Goal: Navigation & Orientation: Find specific page/section

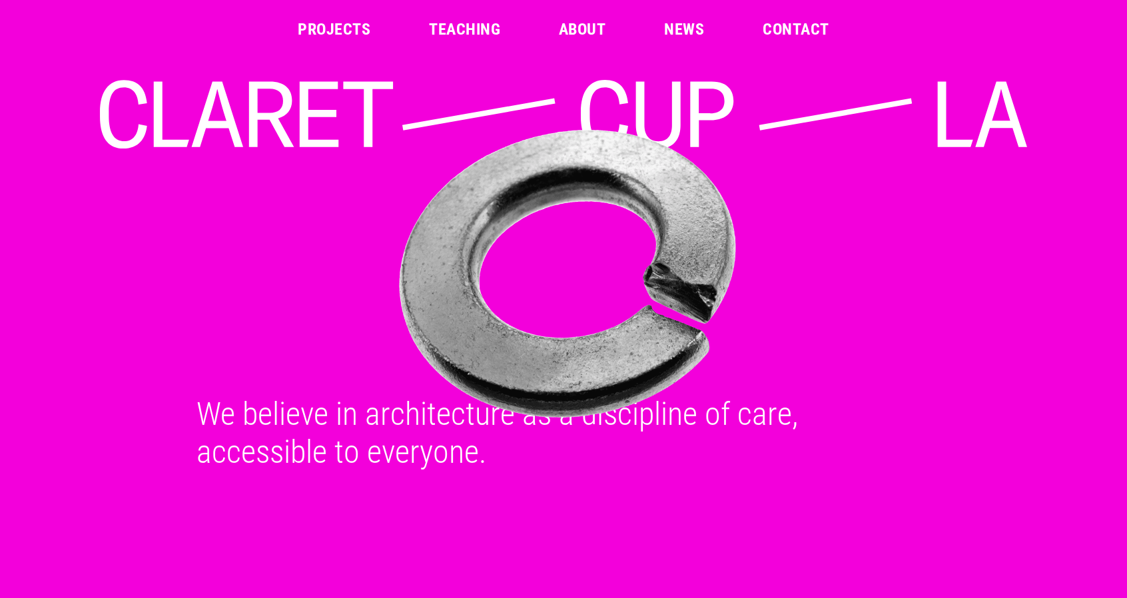
click at [374, 29] on ul "Projects Teaching About News Contact" at bounding box center [563, 29] width 531 height 16
click at [360, 29] on link "Projects" at bounding box center [334, 29] width 73 height 16
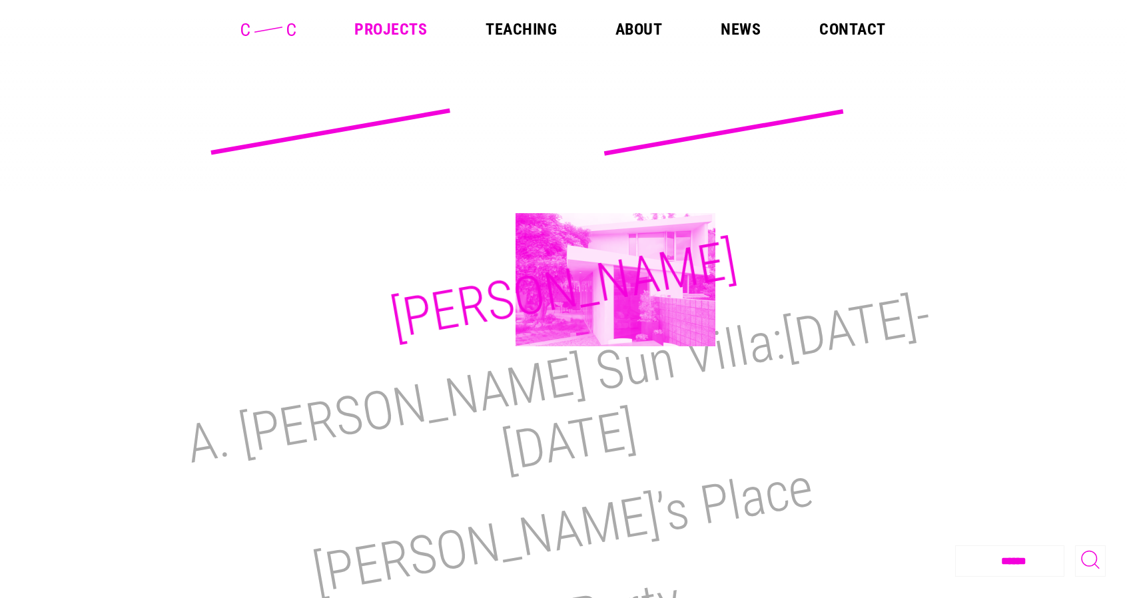
click at [615, 280] on h2 "[PERSON_NAME]" at bounding box center [563, 289] width 355 height 123
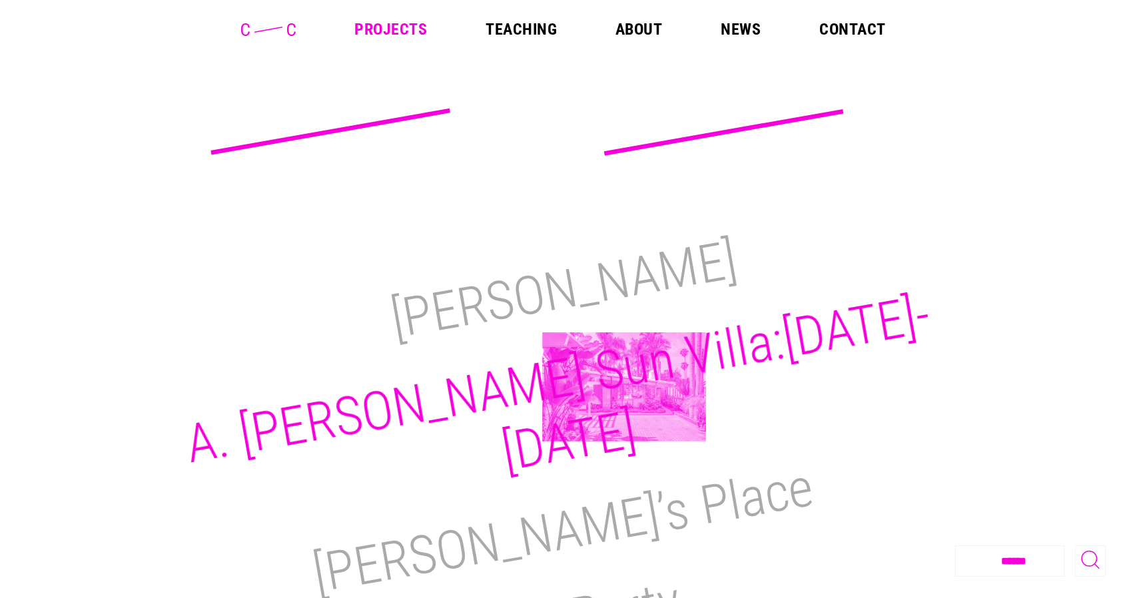
click at [624, 387] on h2 "A. [PERSON_NAME] Sun Villa:[DATE]-[DATE]" at bounding box center [557, 383] width 753 height 200
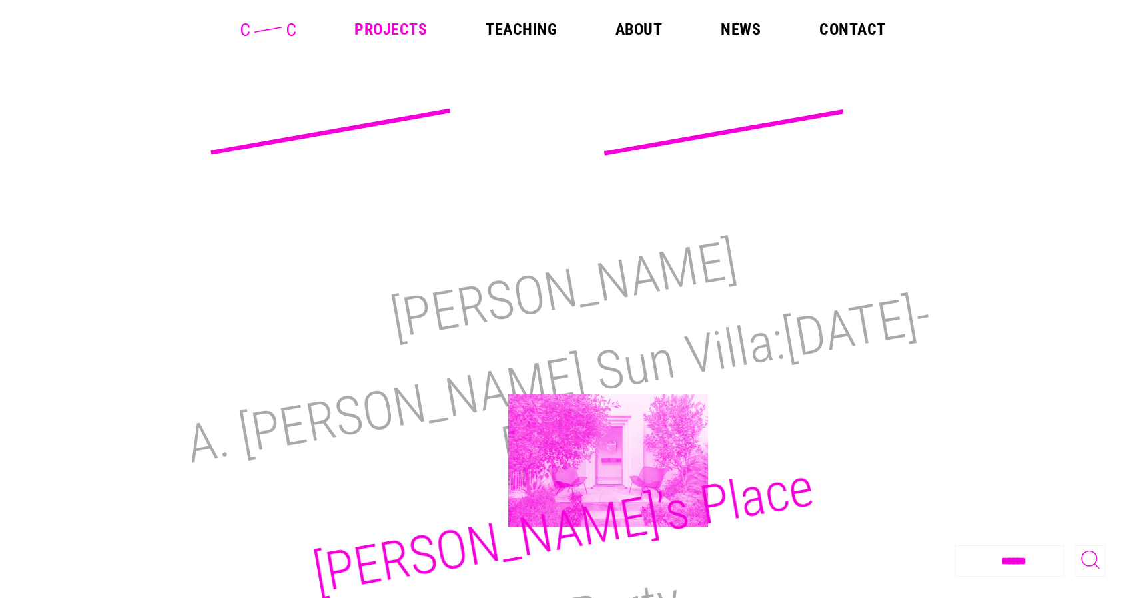
click at [610, 463] on h2 "[PERSON_NAME]’s Place" at bounding box center [563, 531] width 509 height 150
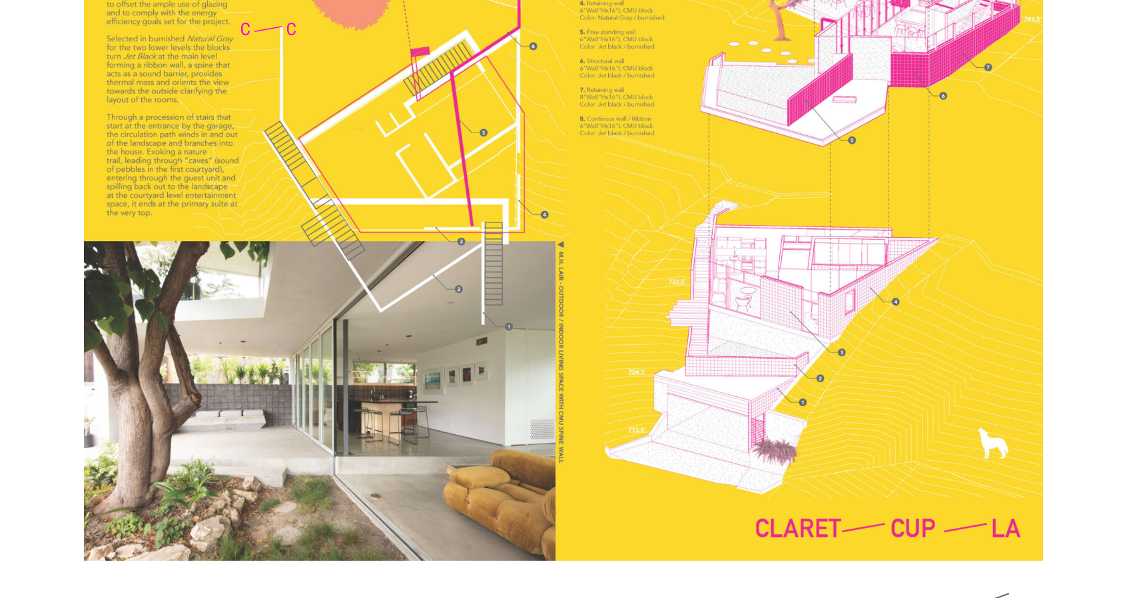
scroll to position [3355, 0]
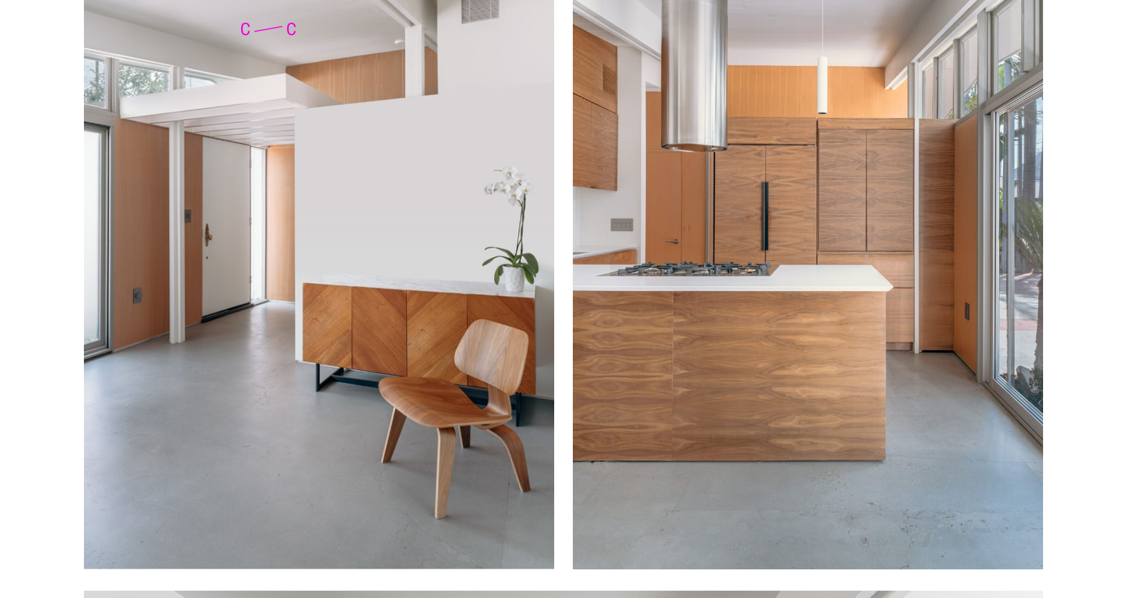
scroll to position [4595, 0]
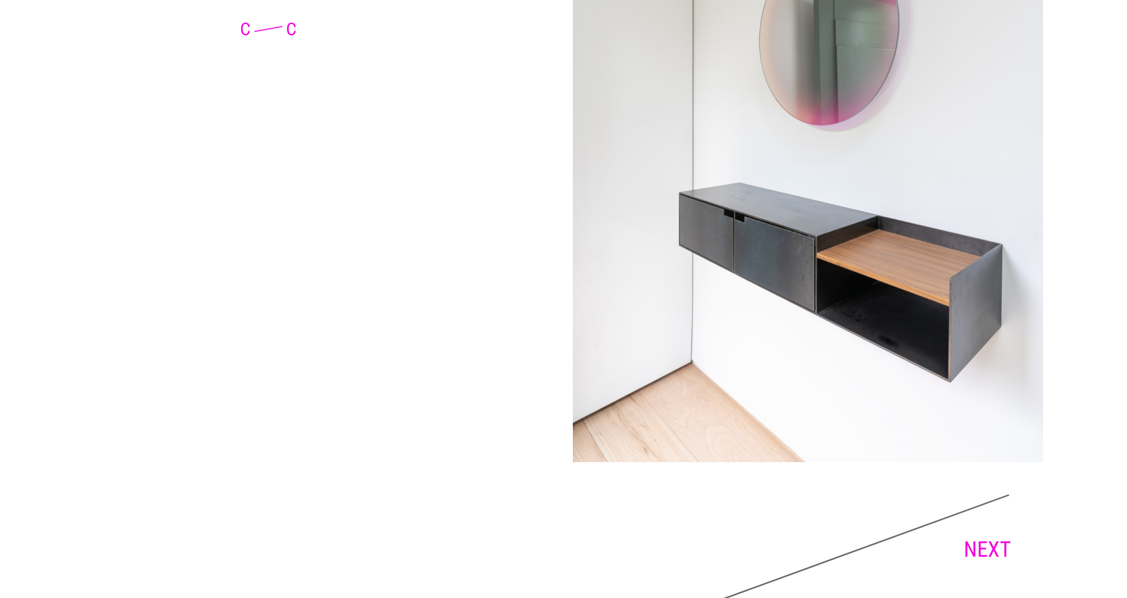
scroll to position [7954, 0]
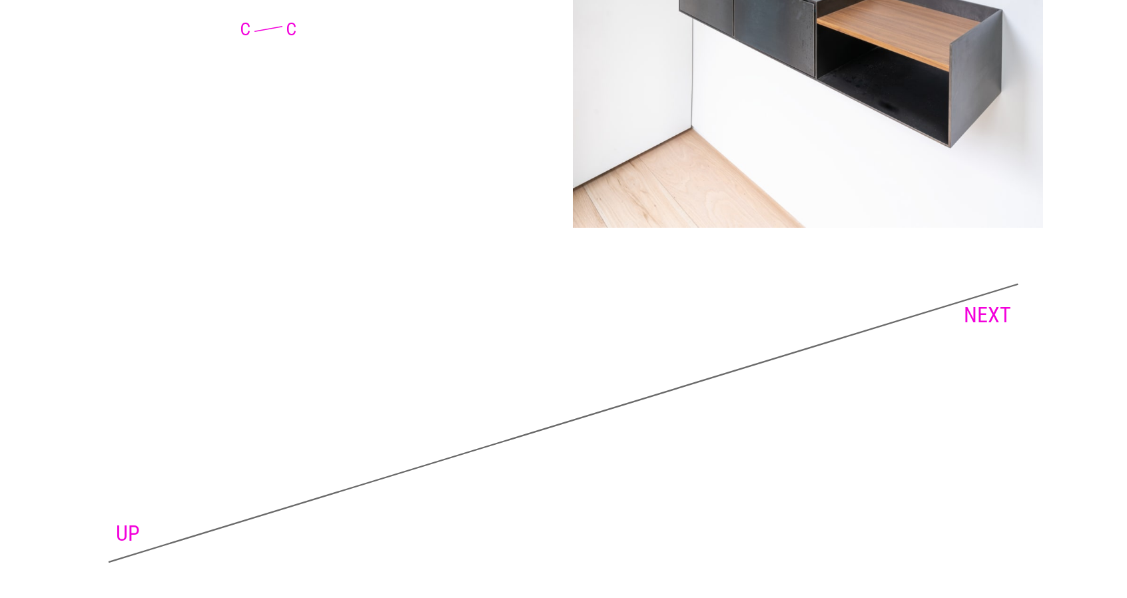
click at [996, 302] on link "NEXT" at bounding box center [987, 314] width 47 height 25
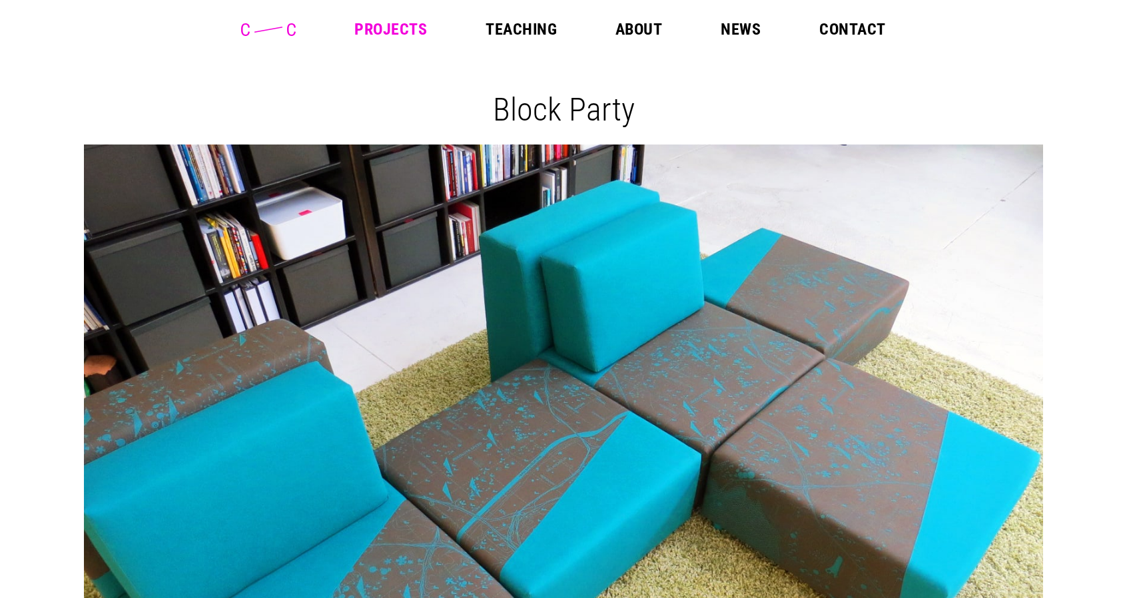
click at [561, 26] on ul "Projects Teaching About News Contact" at bounding box center [619, 29] width 531 height 16
click at [538, 37] on link "Teaching" at bounding box center [520, 29] width 71 height 16
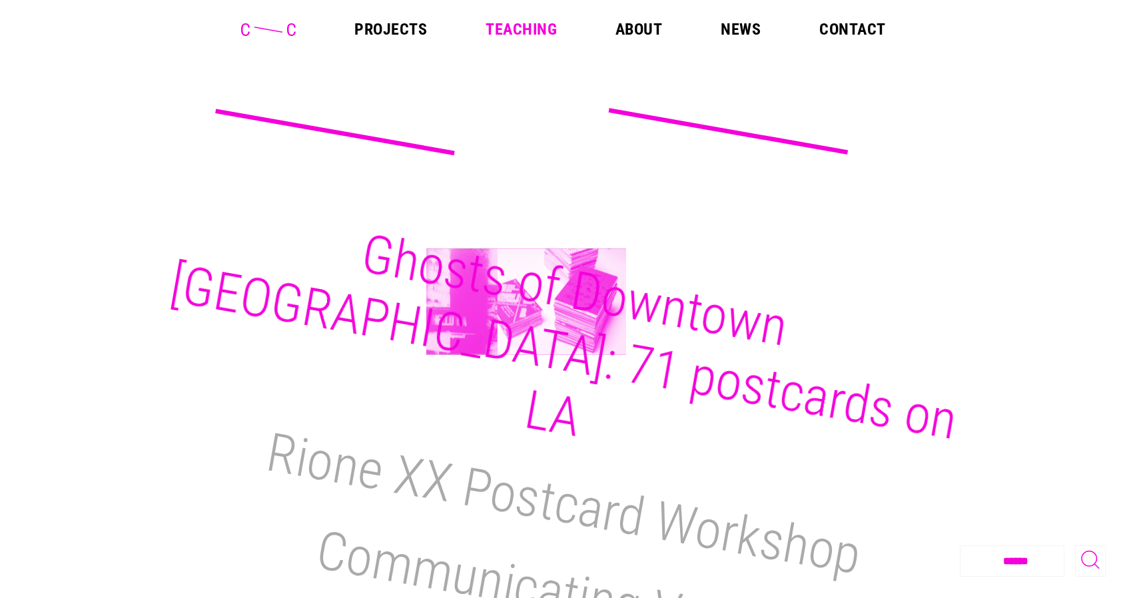
click at [526, 302] on h2 "Ghosts of Downtown [GEOGRAPHIC_DATA]: 71 postcards on LA" at bounding box center [563, 337] width 796 height 230
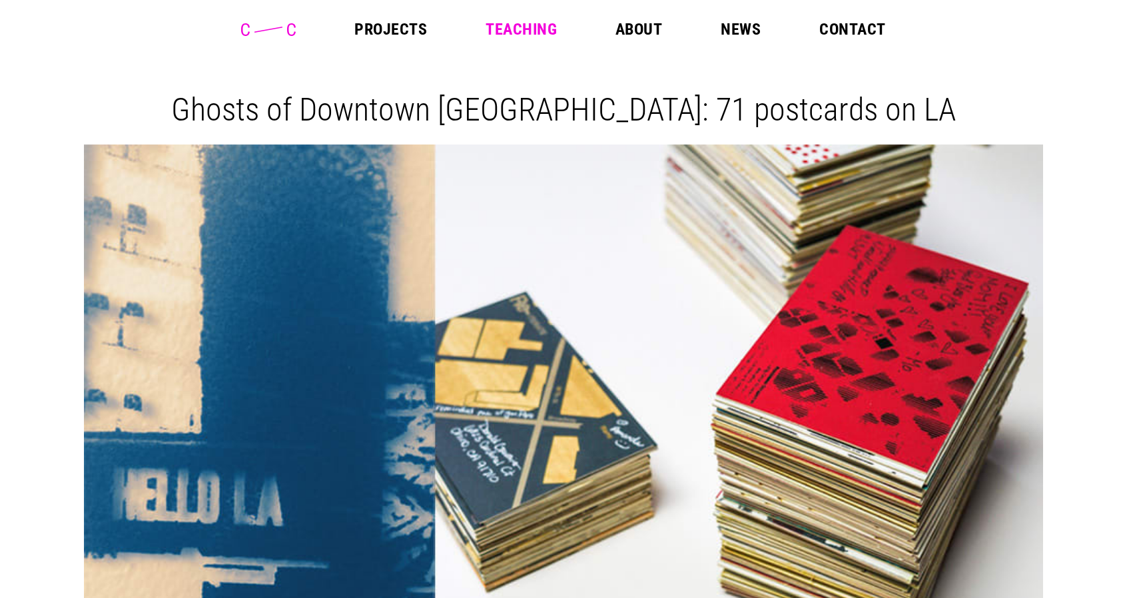
click at [541, 26] on link "Teaching" at bounding box center [520, 29] width 71 height 16
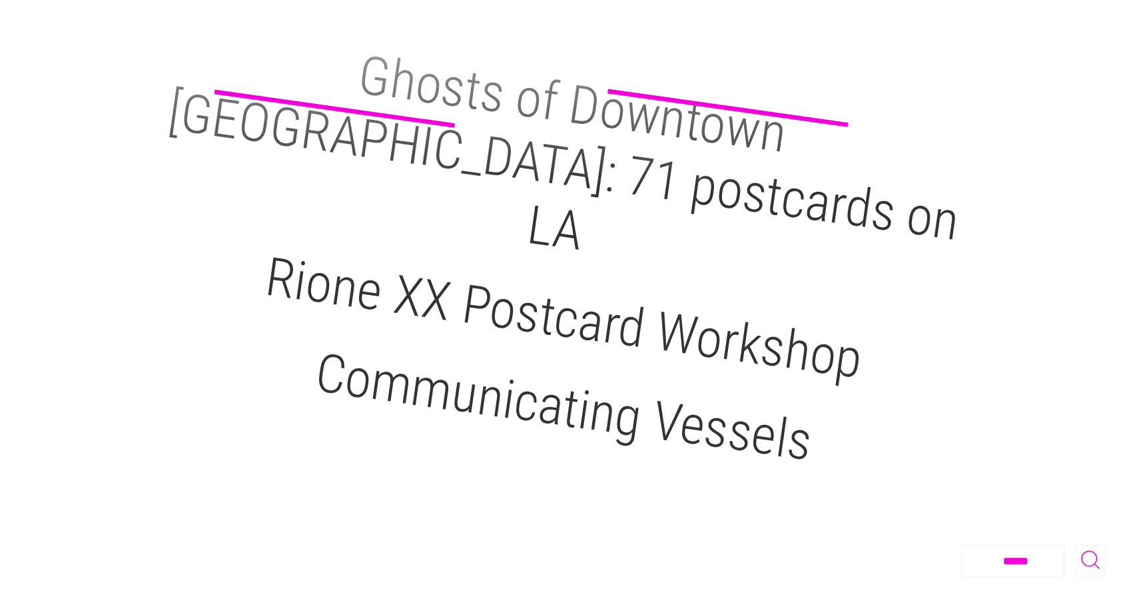
scroll to position [200, 0]
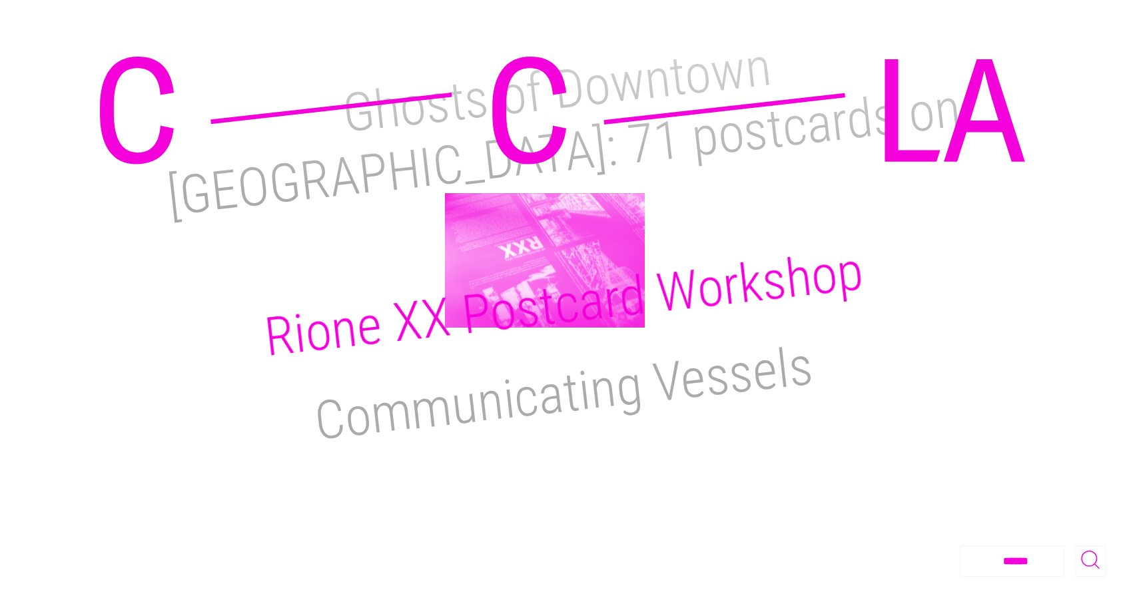
click at [545, 260] on h2 "Rione XX Postcard Workshop" at bounding box center [563, 304] width 605 height 129
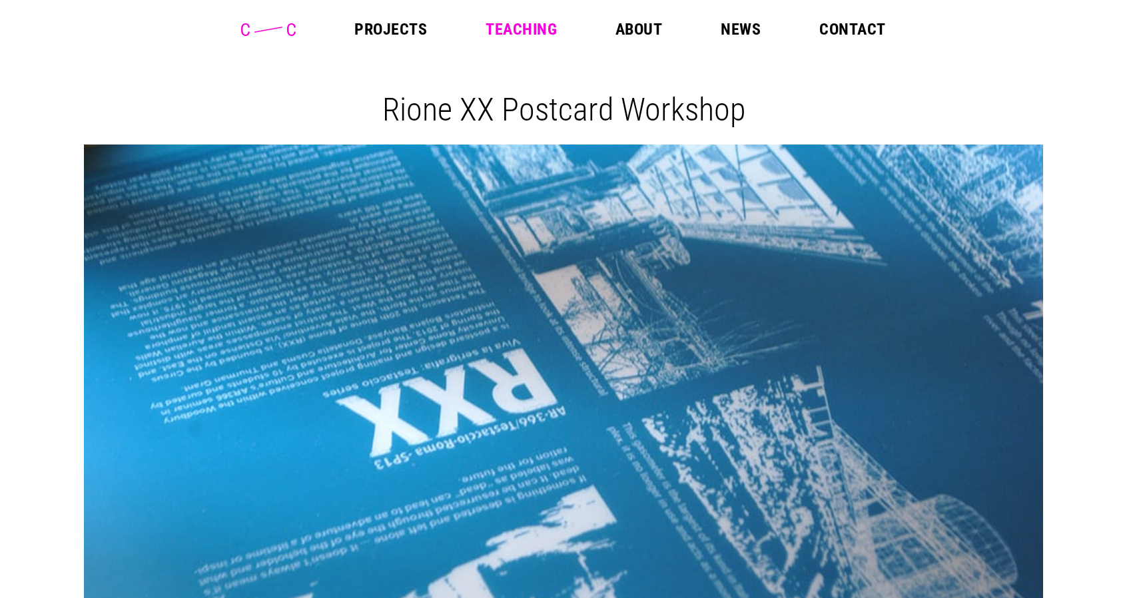
click at [633, 34] on link "About" at bounding box center [638, 29] width 47 height 16
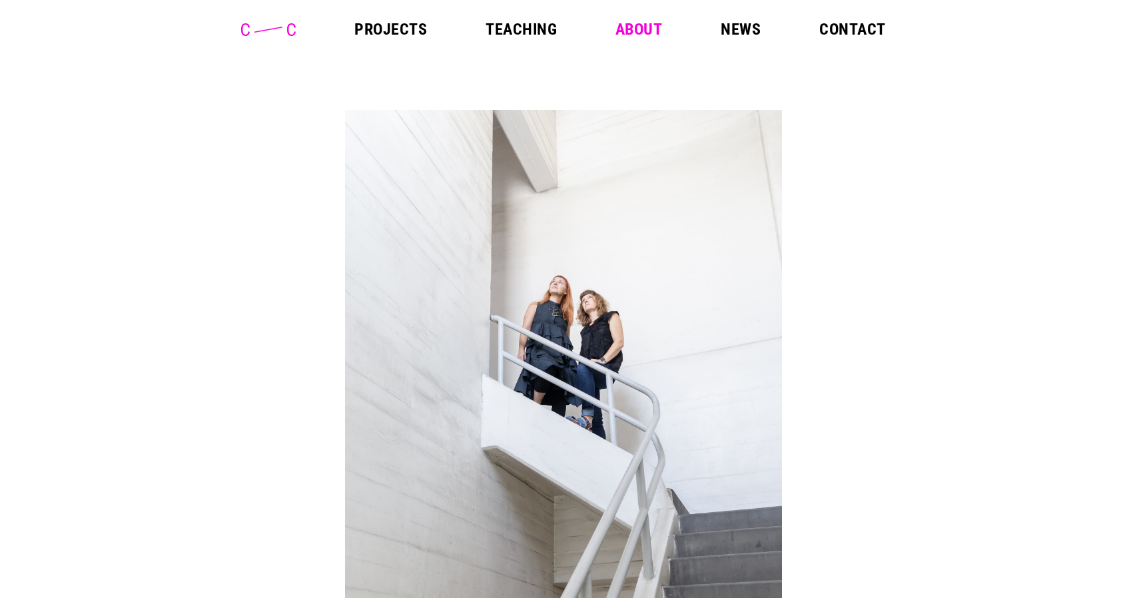
click at [738, 19] on header "Projects Teaching About News Contact" at bounding box center [563, 29] width 1127 height 59
click at [740, 29] on link "News" at bounding box center [741, 29] width 40 height 16
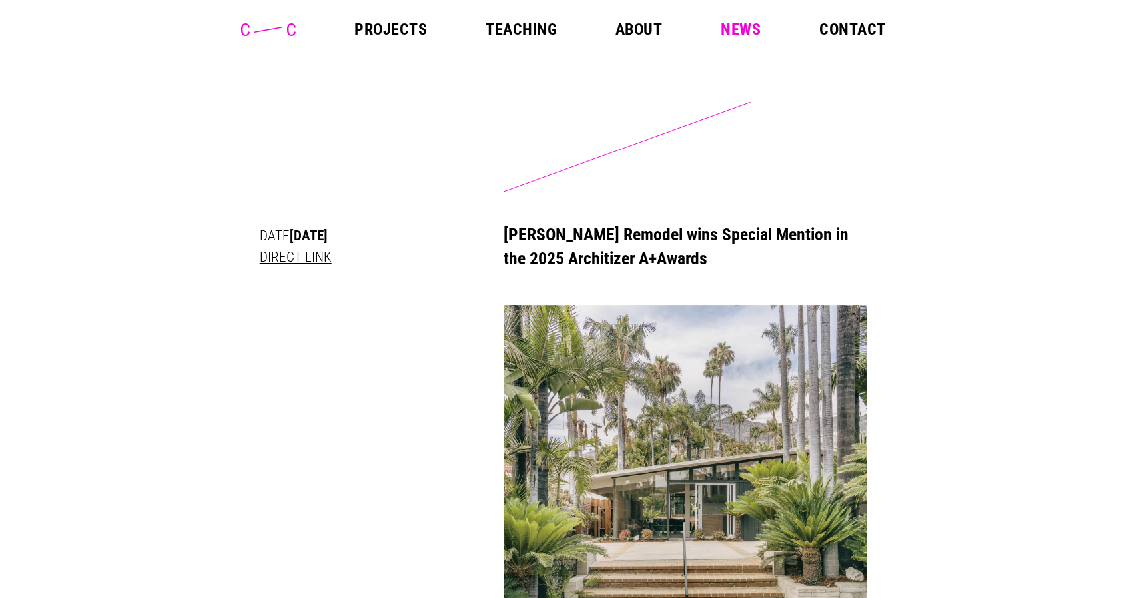
click at [402, 21] on link "Projects" at bounding box center [390, 29] width 73 height 16
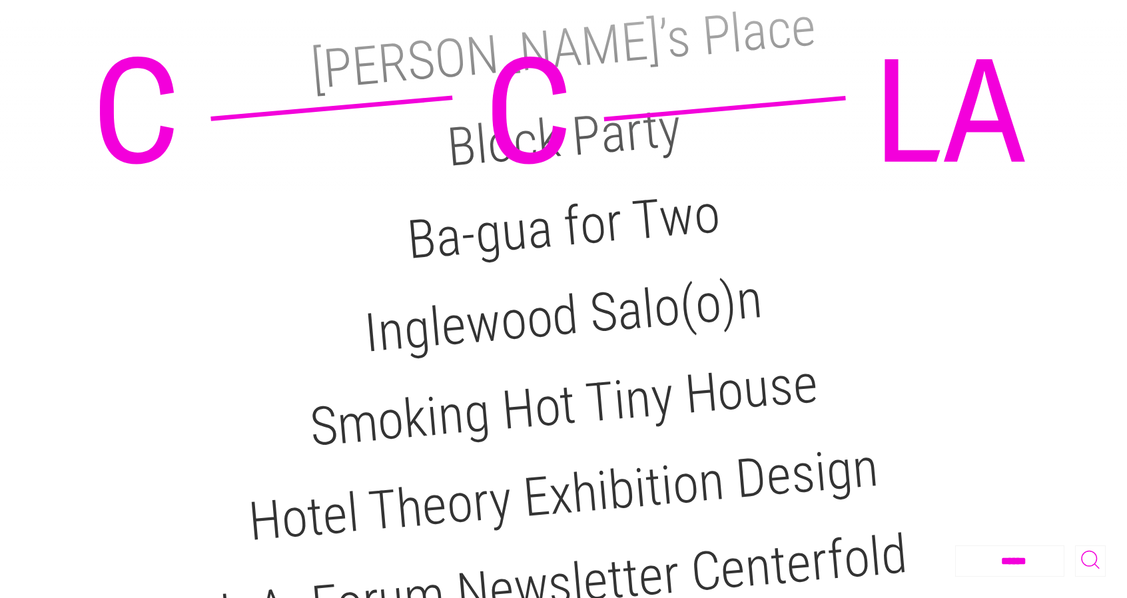
scroll to position [533, 0]
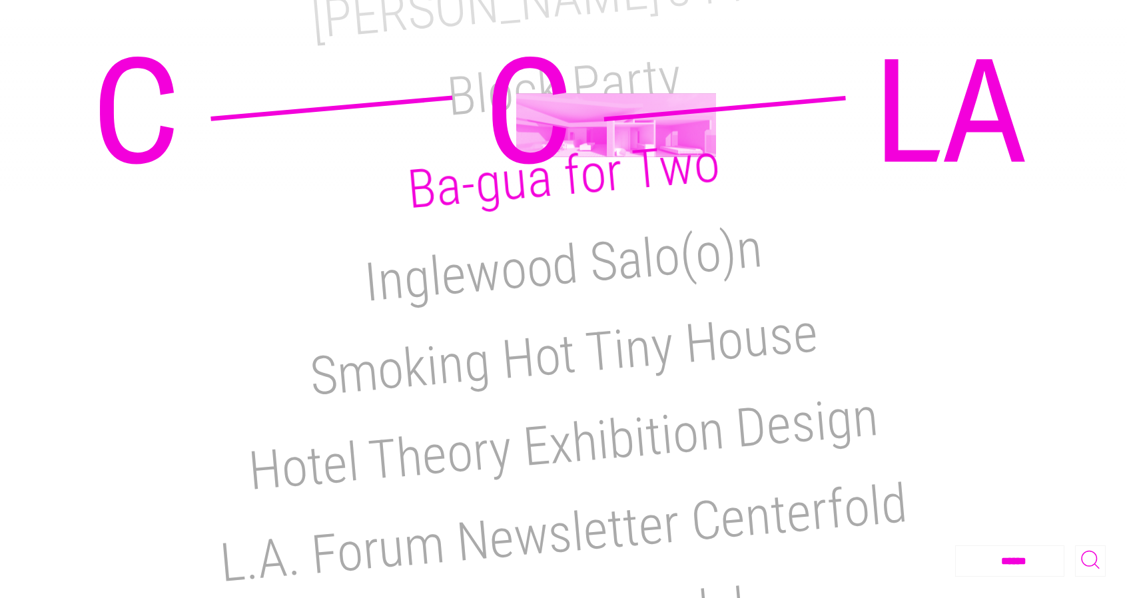
click at [616, 132] on h2 "Ba-gua for Two" at bounding box center [563, 177] width 317 height 90
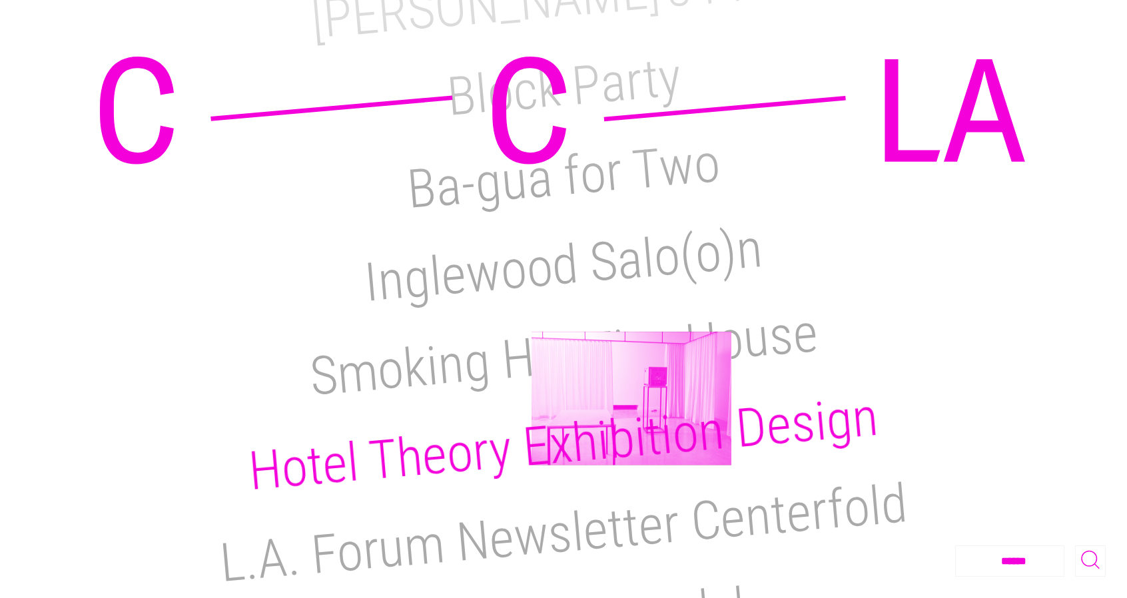
click at [631, 398] on h2 "Hotel Theory Exhibition Design" at bounding box center [563, 444] width 635 height 117
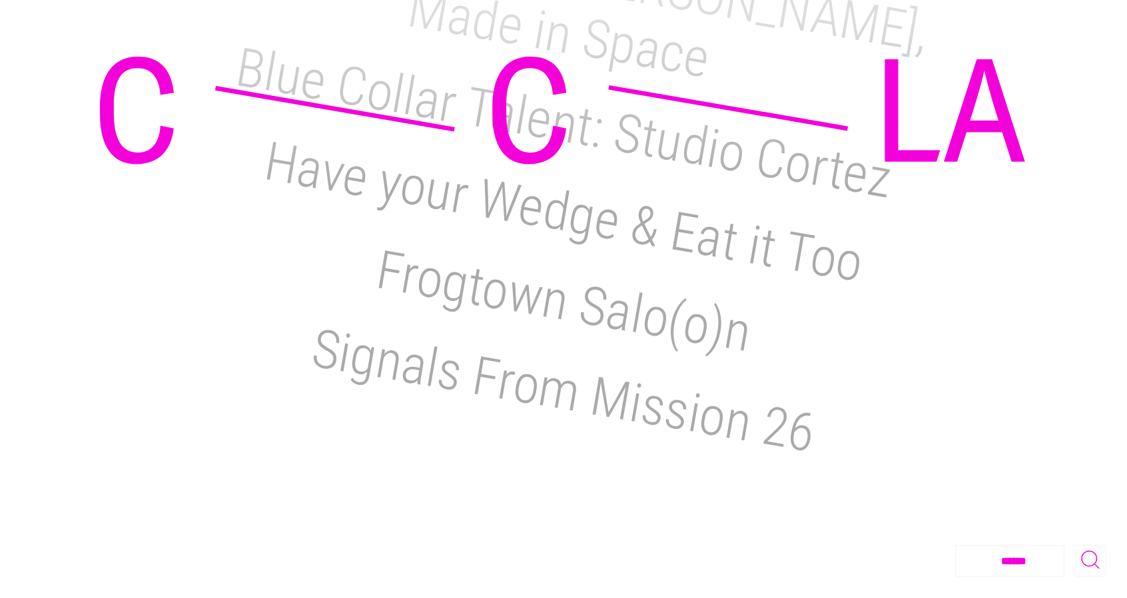
scroll to position [2119, 0]
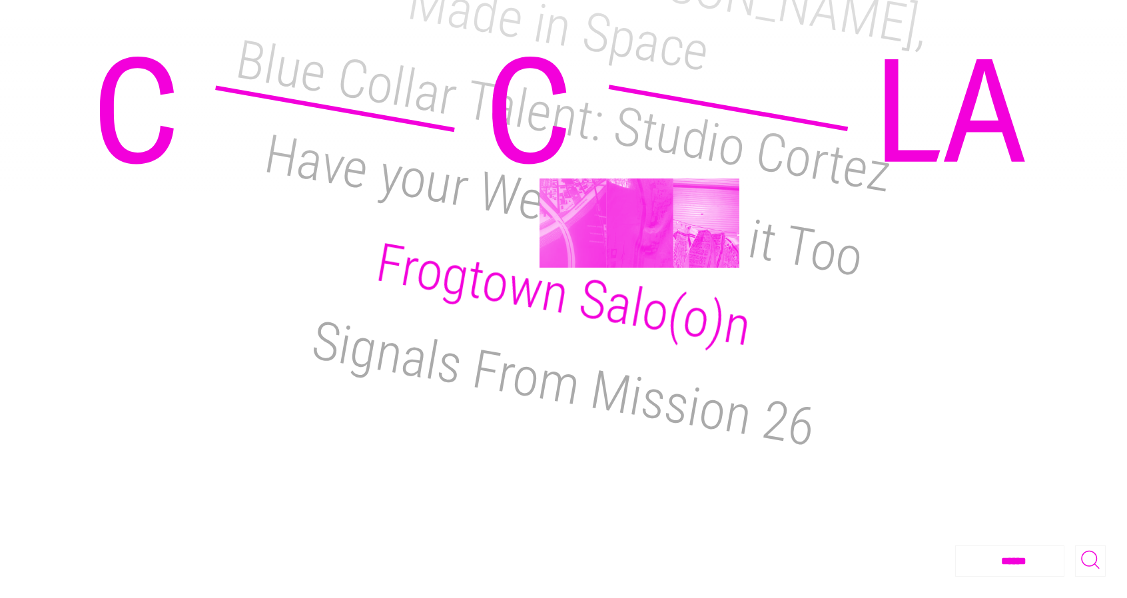
click at [639, 231] on h2 "Frogtown Salo(o)n" at bounding box center [564, 294] width 384 height 127
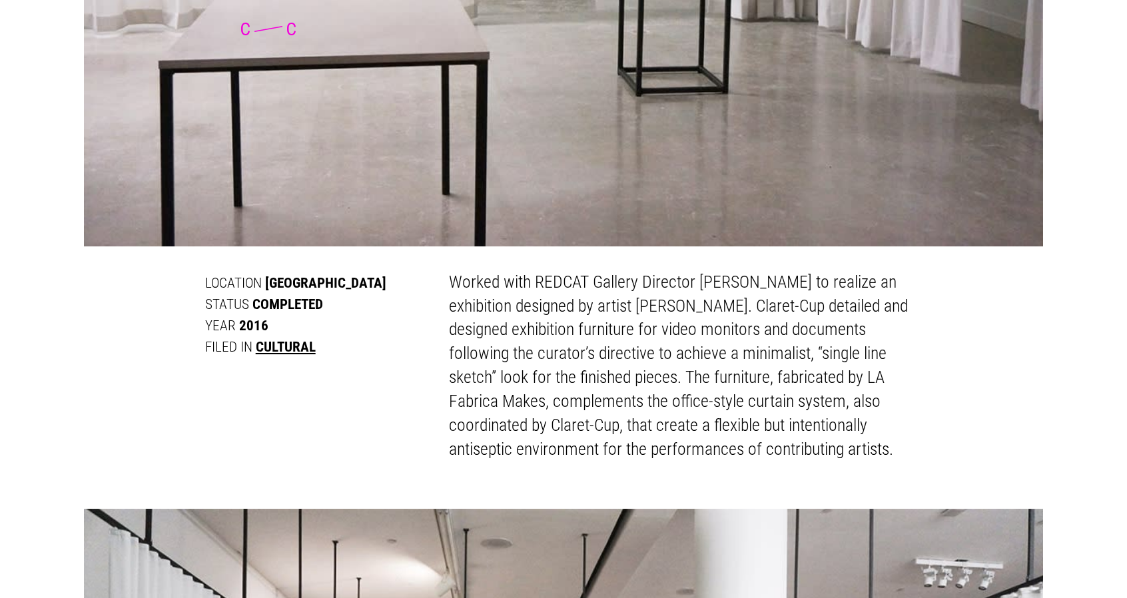
scroll to position [533, 0]
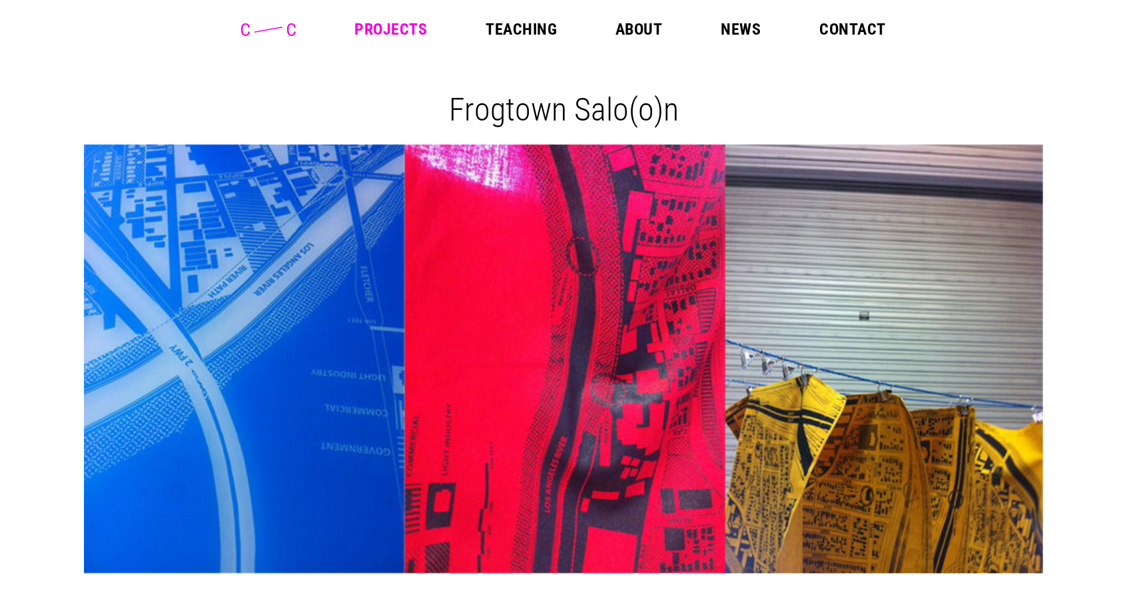
click at [637, 14] on header "Projects Teaching About News Contact" at bounding box center [563, 29] width 1127 height 59
click at [641, 26] on link "About" at bounding box center [638, 29] width 47 height 16
